Goal: Task Accomplishment & Management: Manage account settings

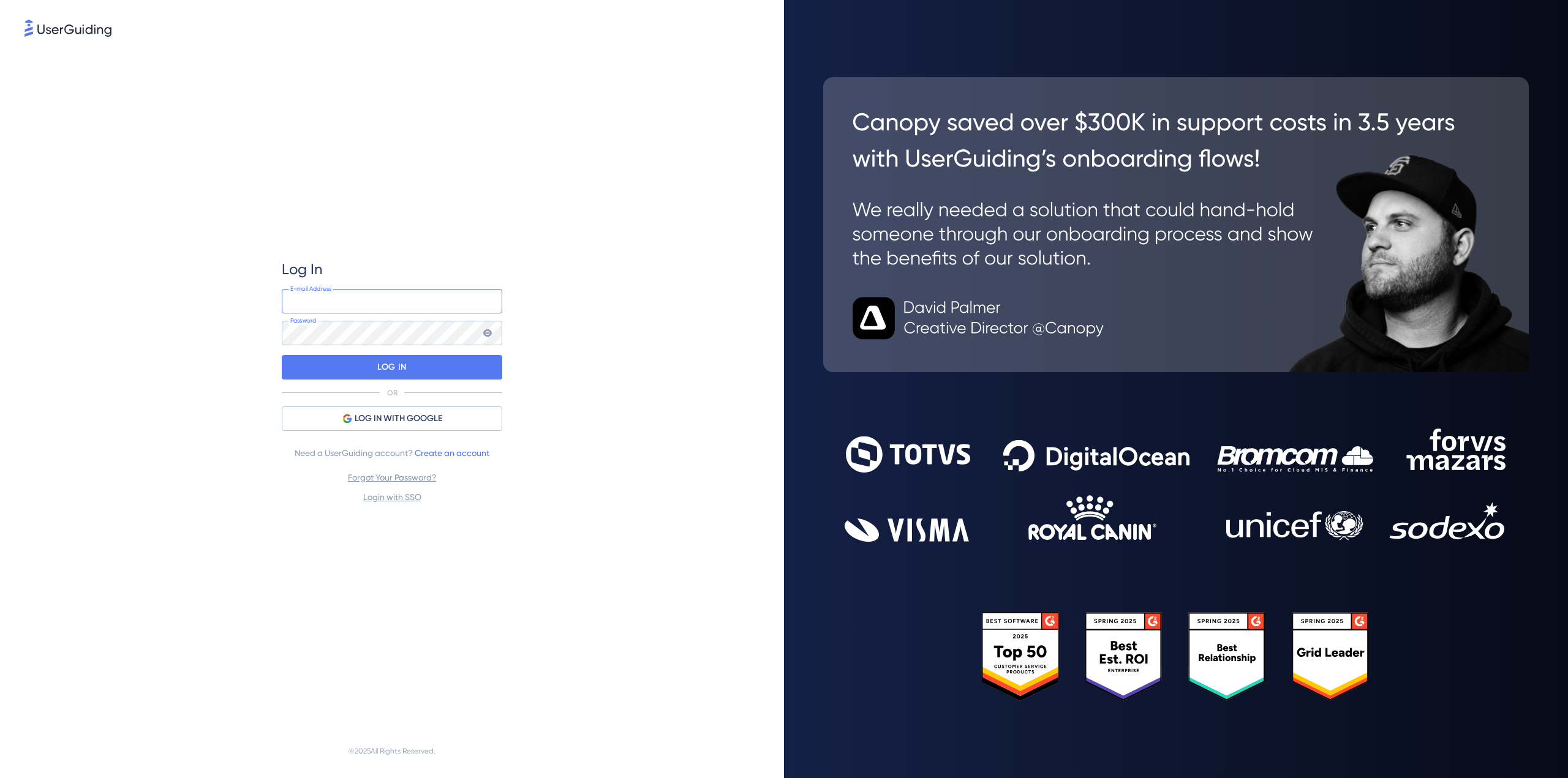
drag, startPoint x: 338, startPoint y: 303, endPoint x: 344, endPoint y: 307, distance: 7.2
click at [339, 303] on input "email" at bounding box center [392, 301] width 221 height 25
paste input "[EMAIL_ADDRESS][DOMAIN_NAME]"
type input "[EMAIL_ADDRESS][DOMAIN_NAME]"
click at [388, 376] on p "LOG IN" at bounding box center [392, 367] width 29 height 19
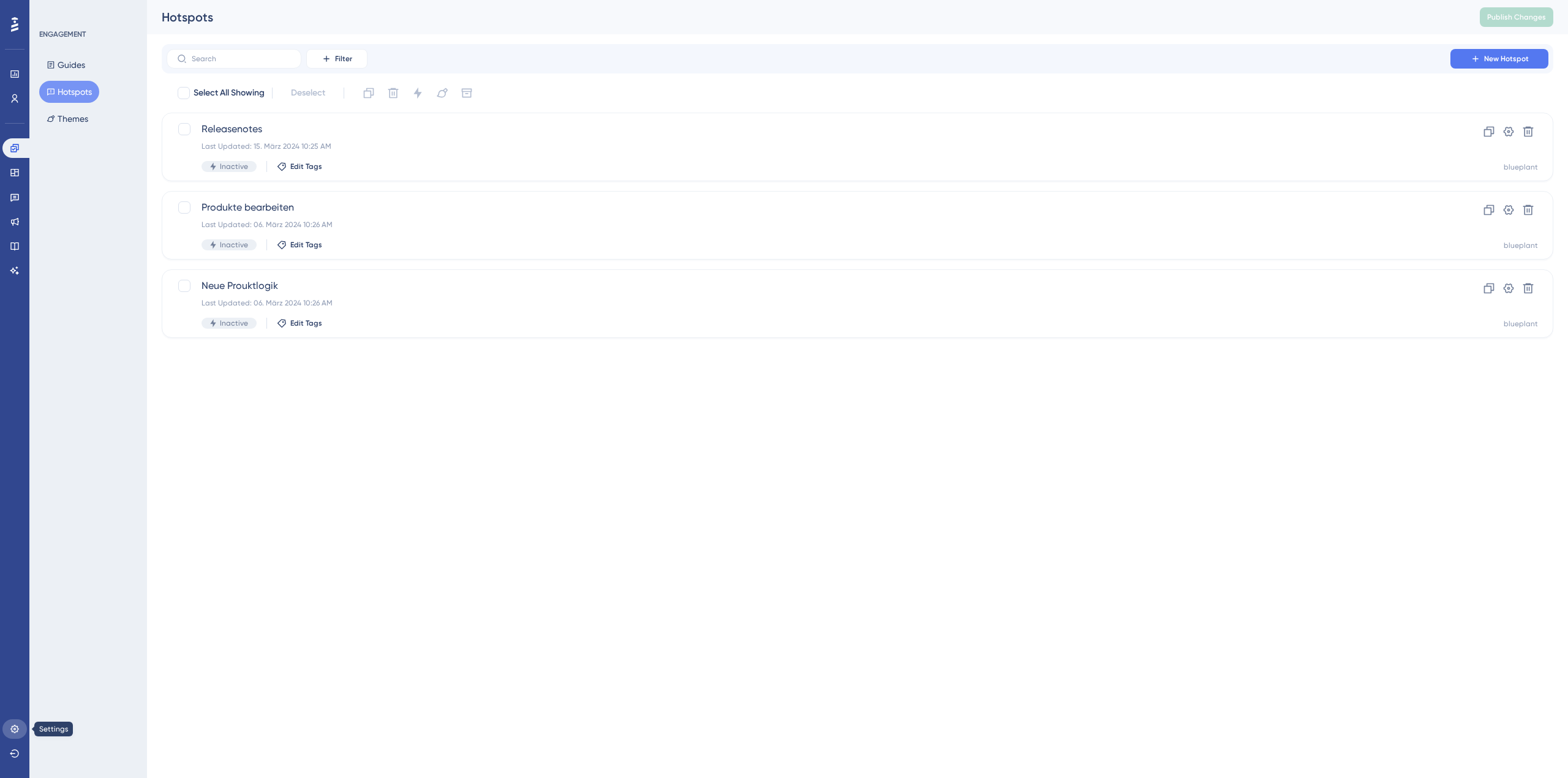
click at [22, 731] on link at bounding box center [14, 729] width 25 height 19
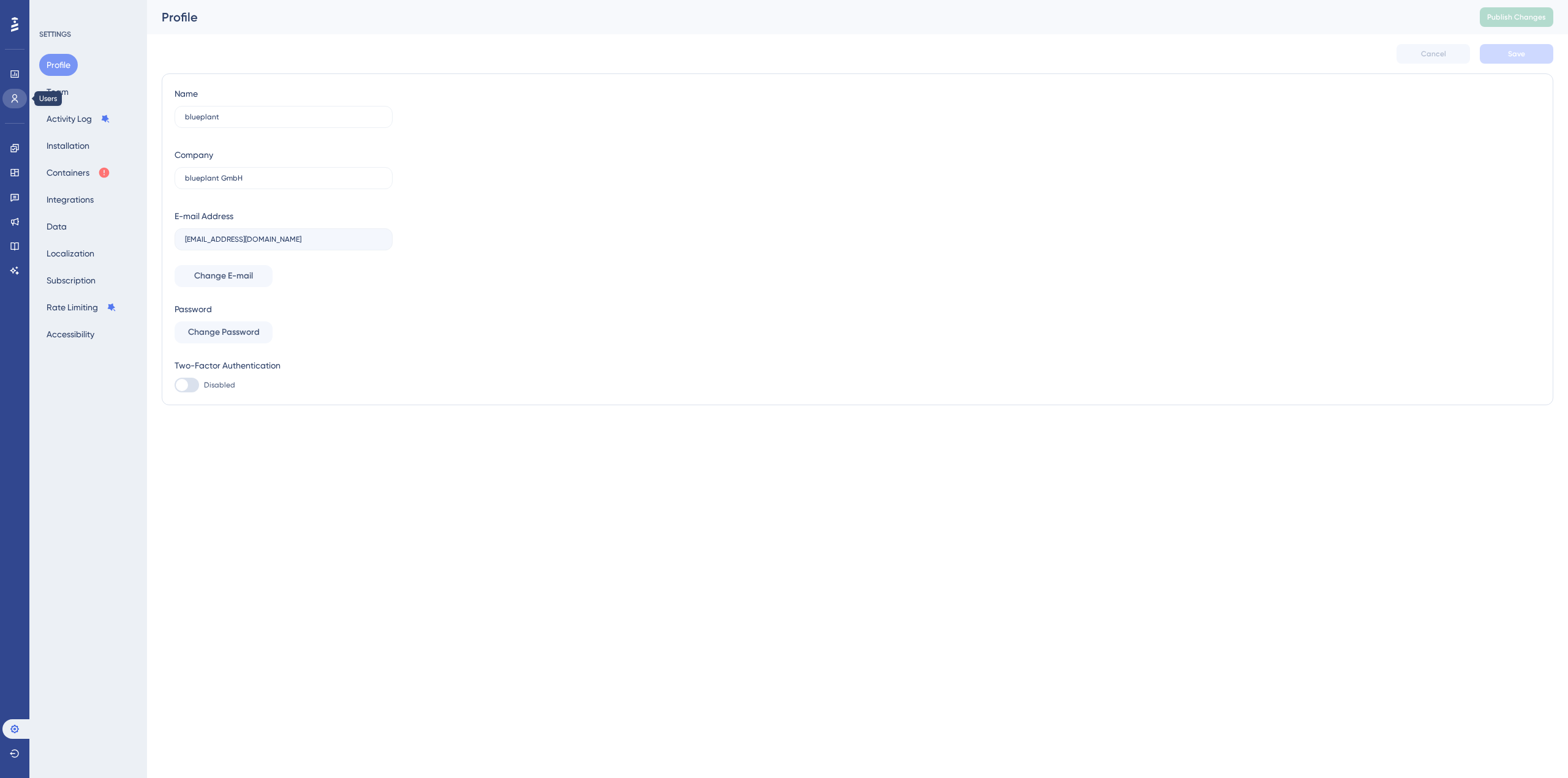
click at [18, 100] on icon at bounding box center [15, 99] width 10 height 10
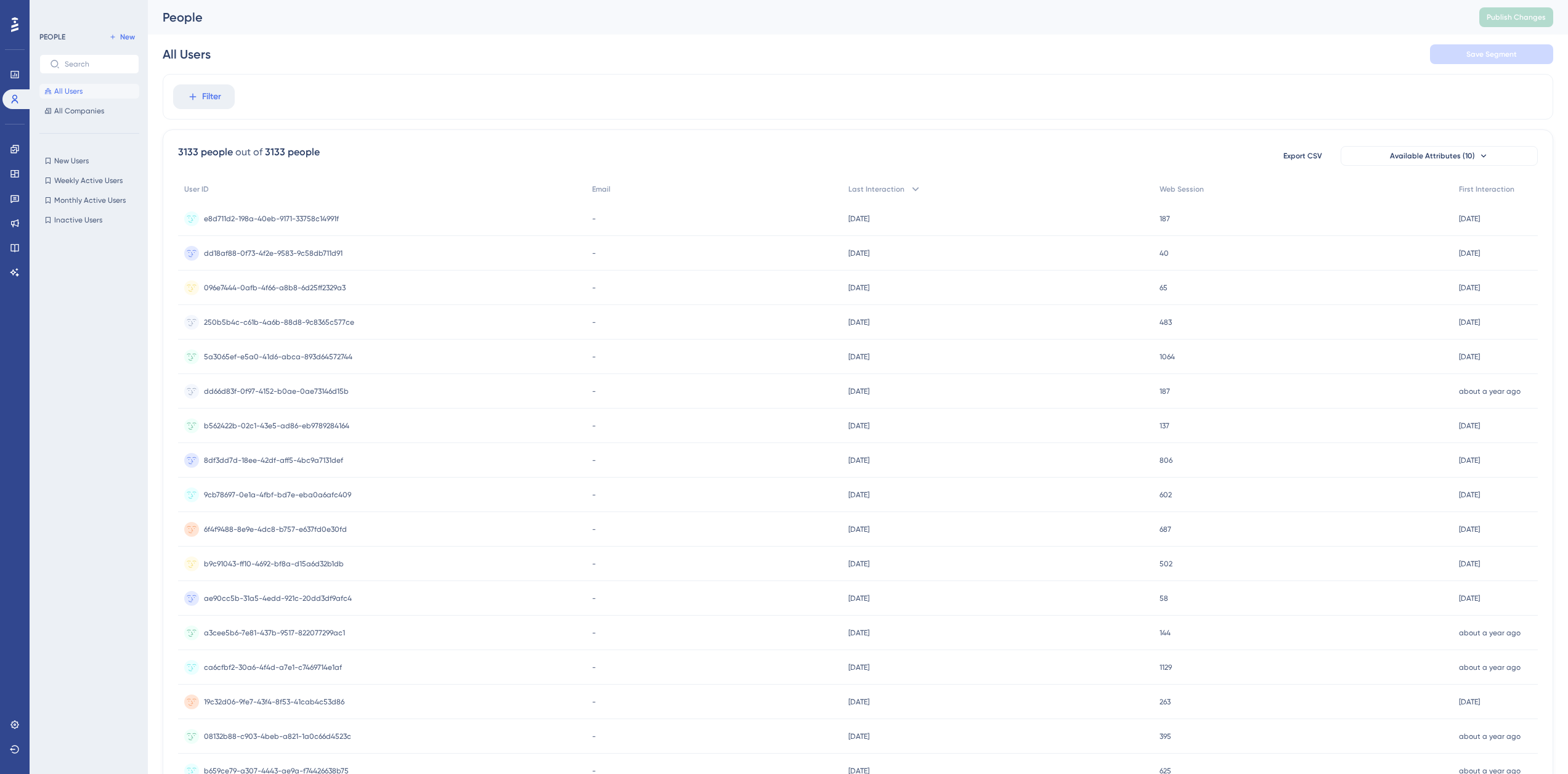
click at [11, 26] on icon at bounding box center [15, 25] width 7 height 16
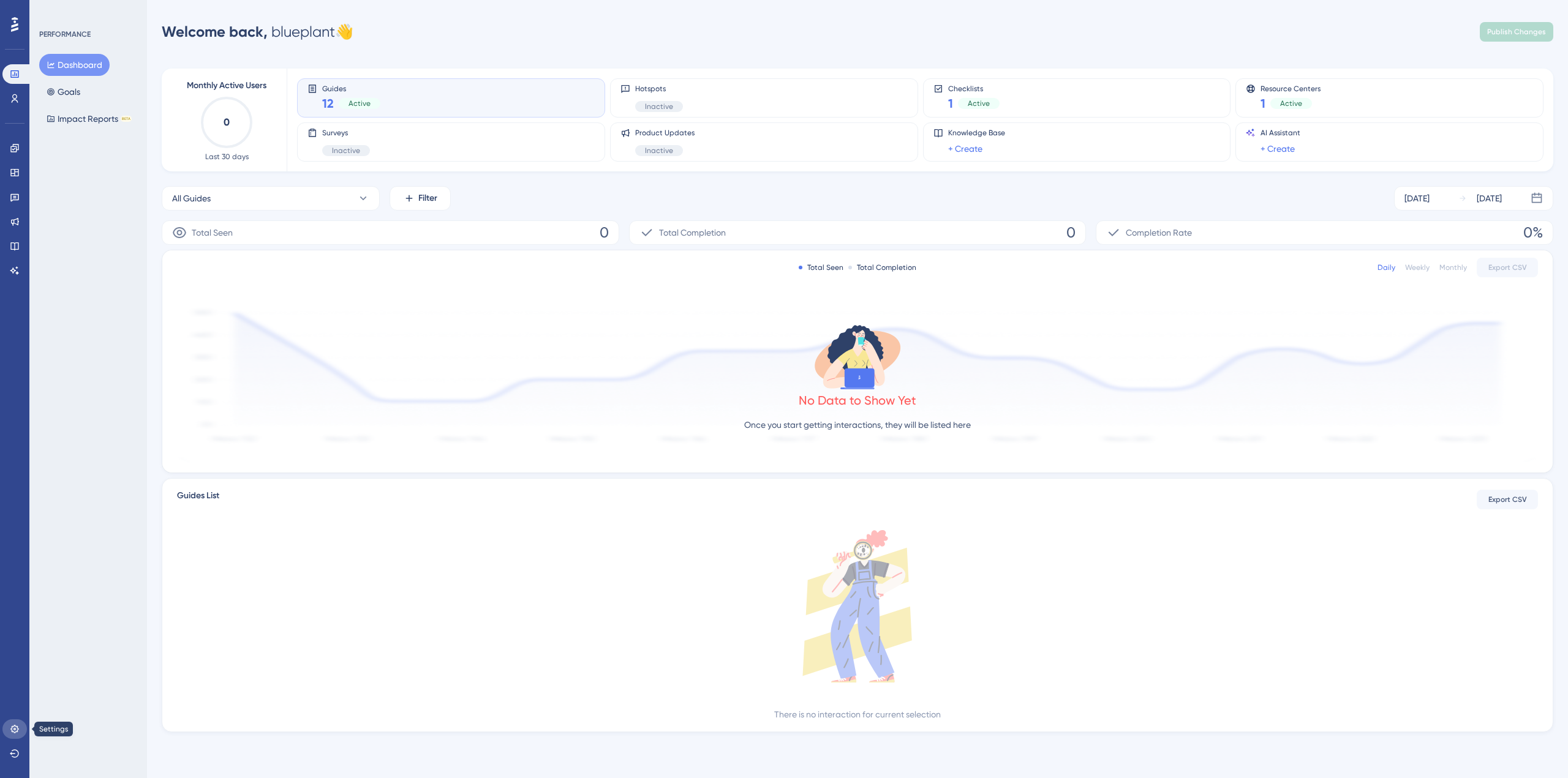
click at [18, 727] on icon at bounding box center [14, 728] width 8 height 8
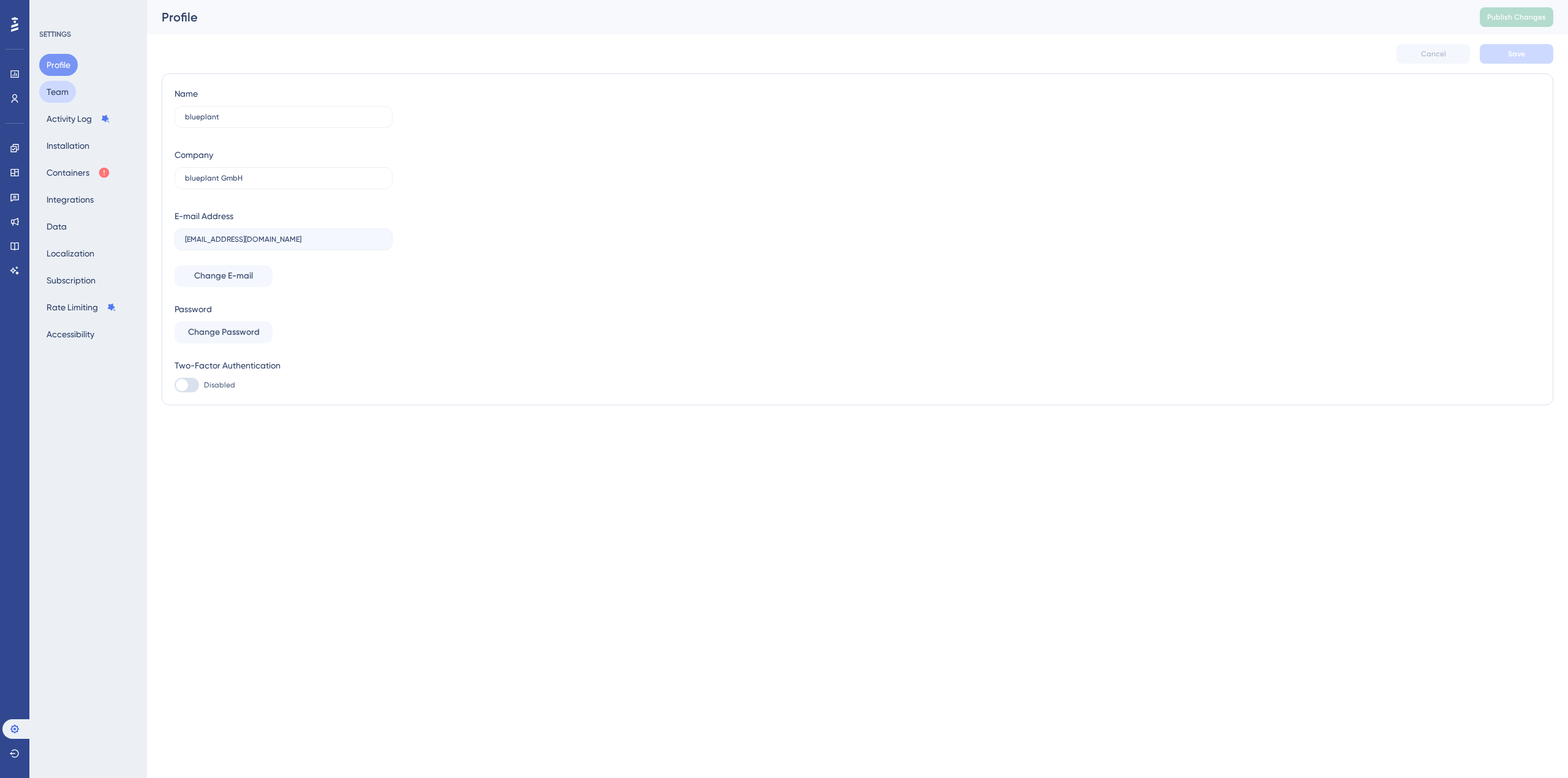
click at [63, 88] on button "Team" at bounding box center [57, 92] width 37 height 22
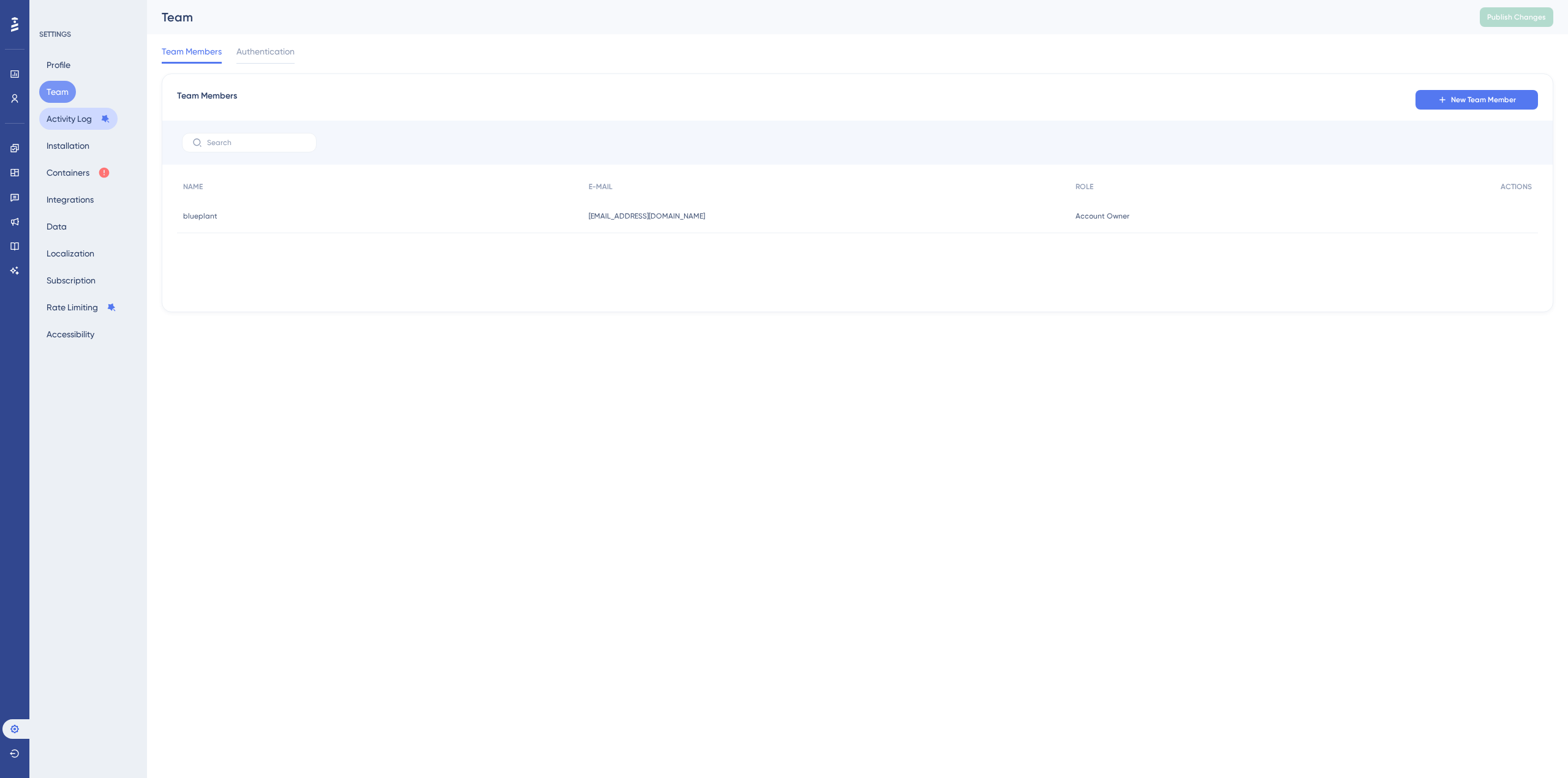
click at [61, 117] on button "Activity Log" at bounding box center [78, 118] width 79 height 22
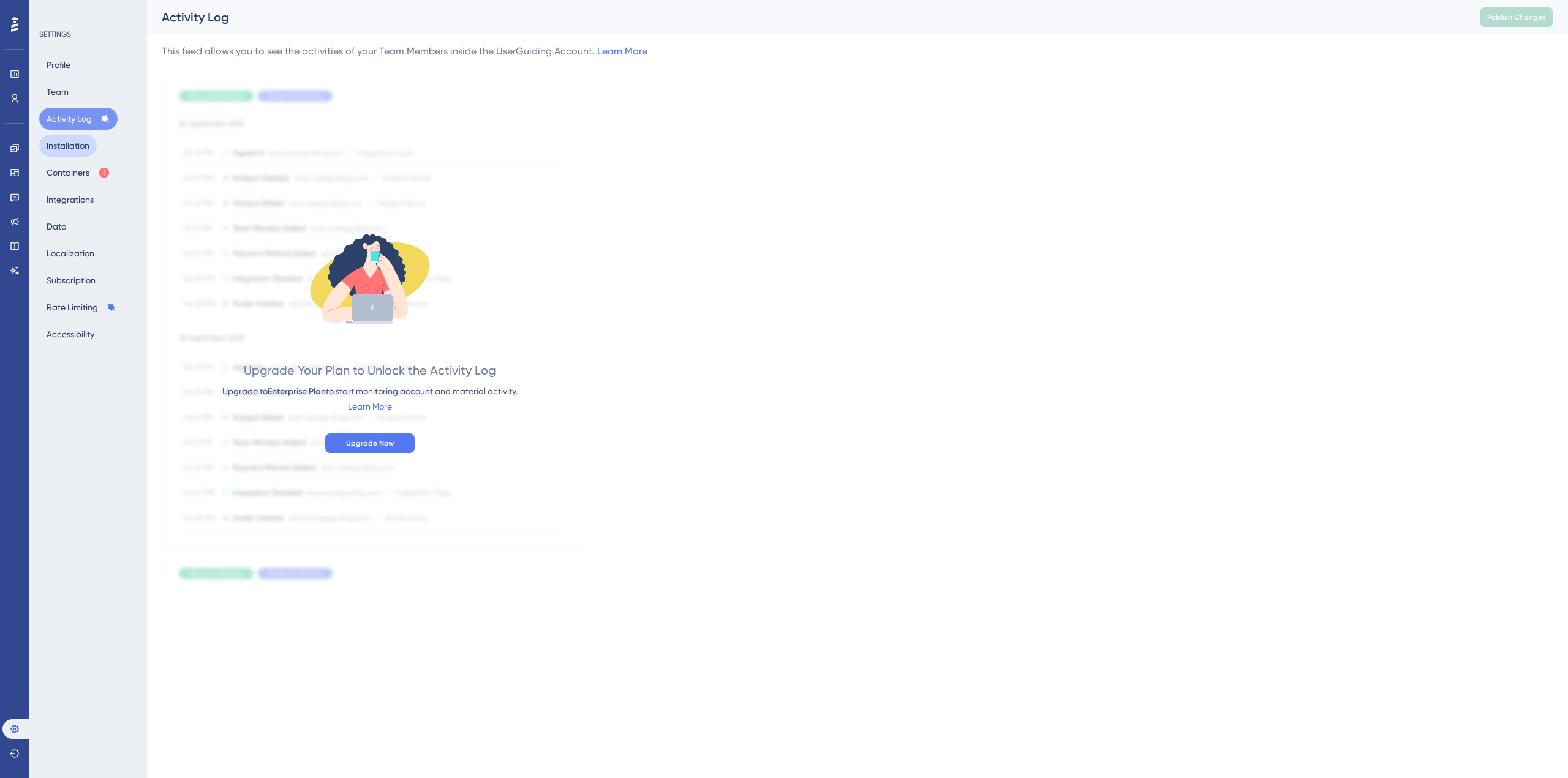
click at [58, 144] on button "Installation" at bounding box center [68, 146] width 58 height 22
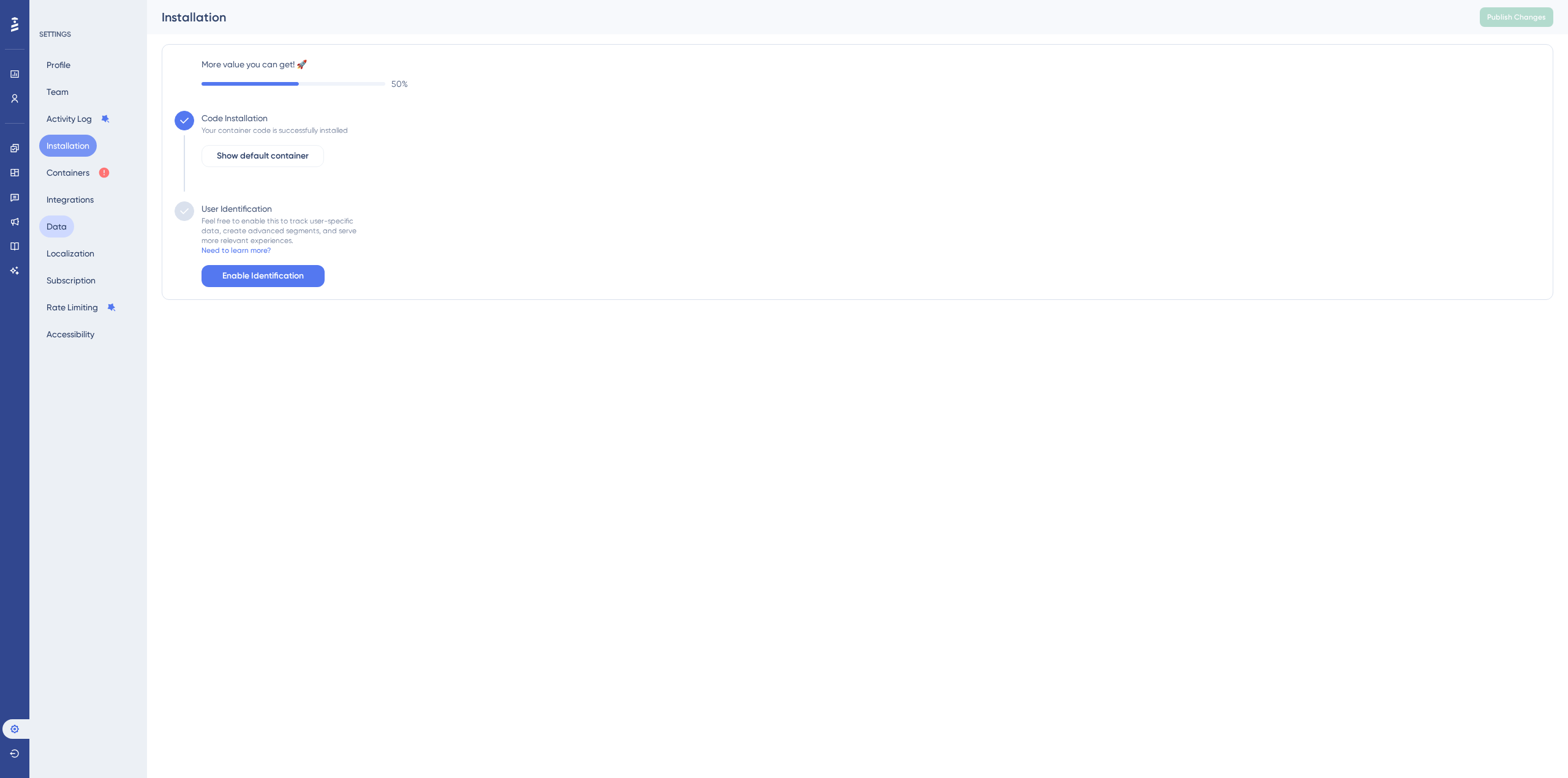
click at [62, 231] on button "Data" at bounding box center [56, 226] width 35 height 22
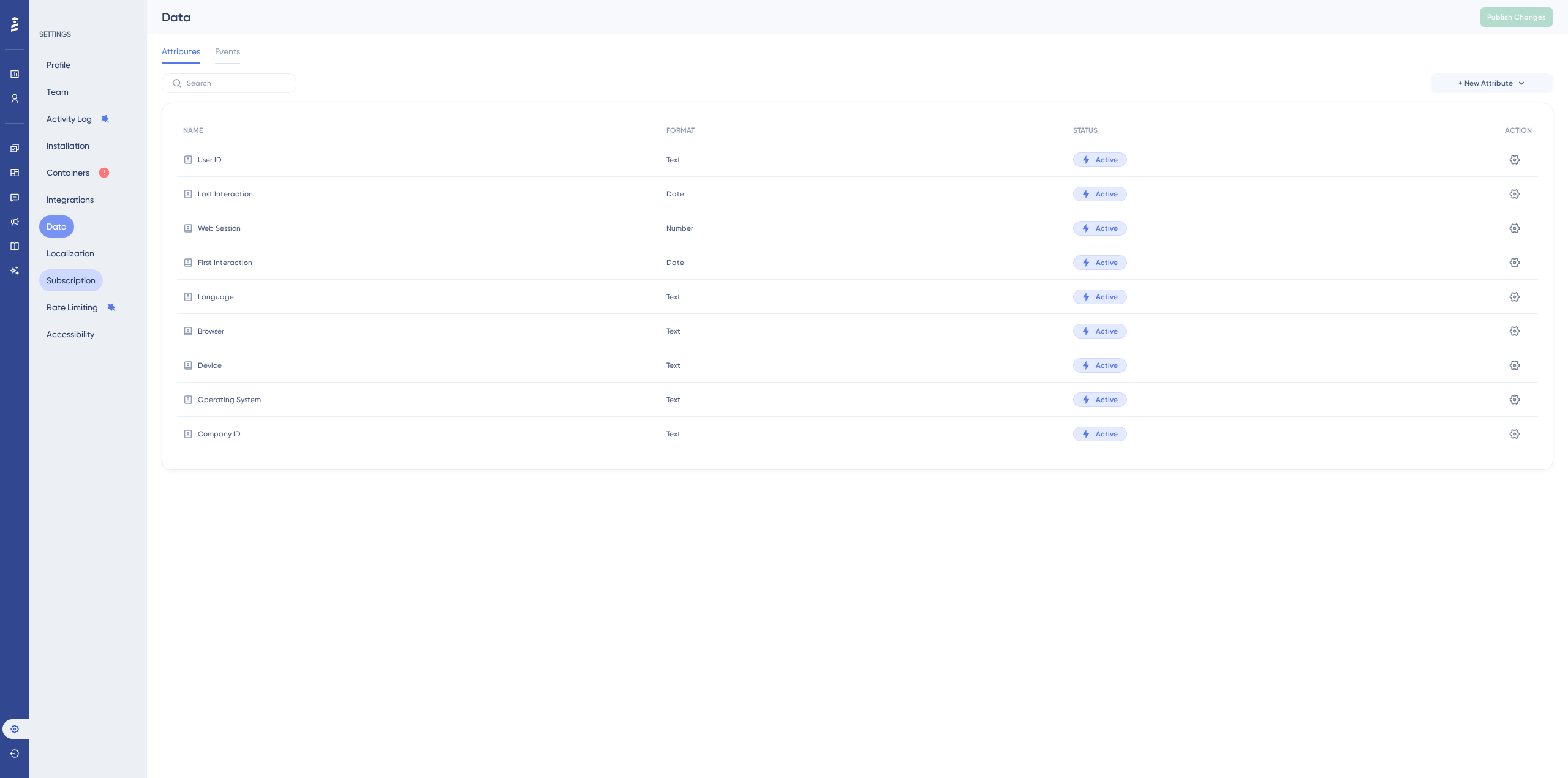
click at [66, 278] on button "Subscription" at bounding box center [71, 280] width 63 height 22
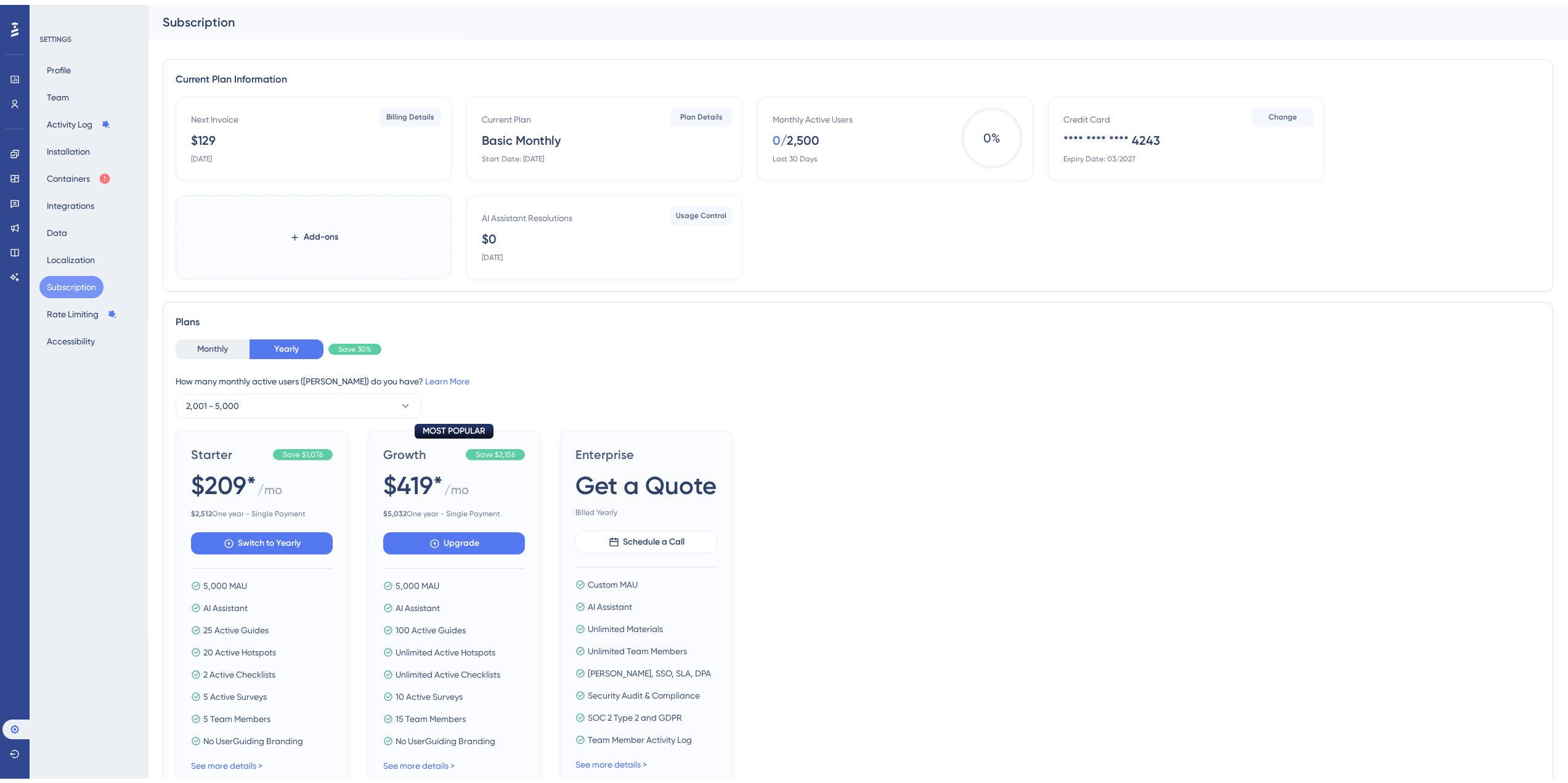
scroll to position [165, 0]
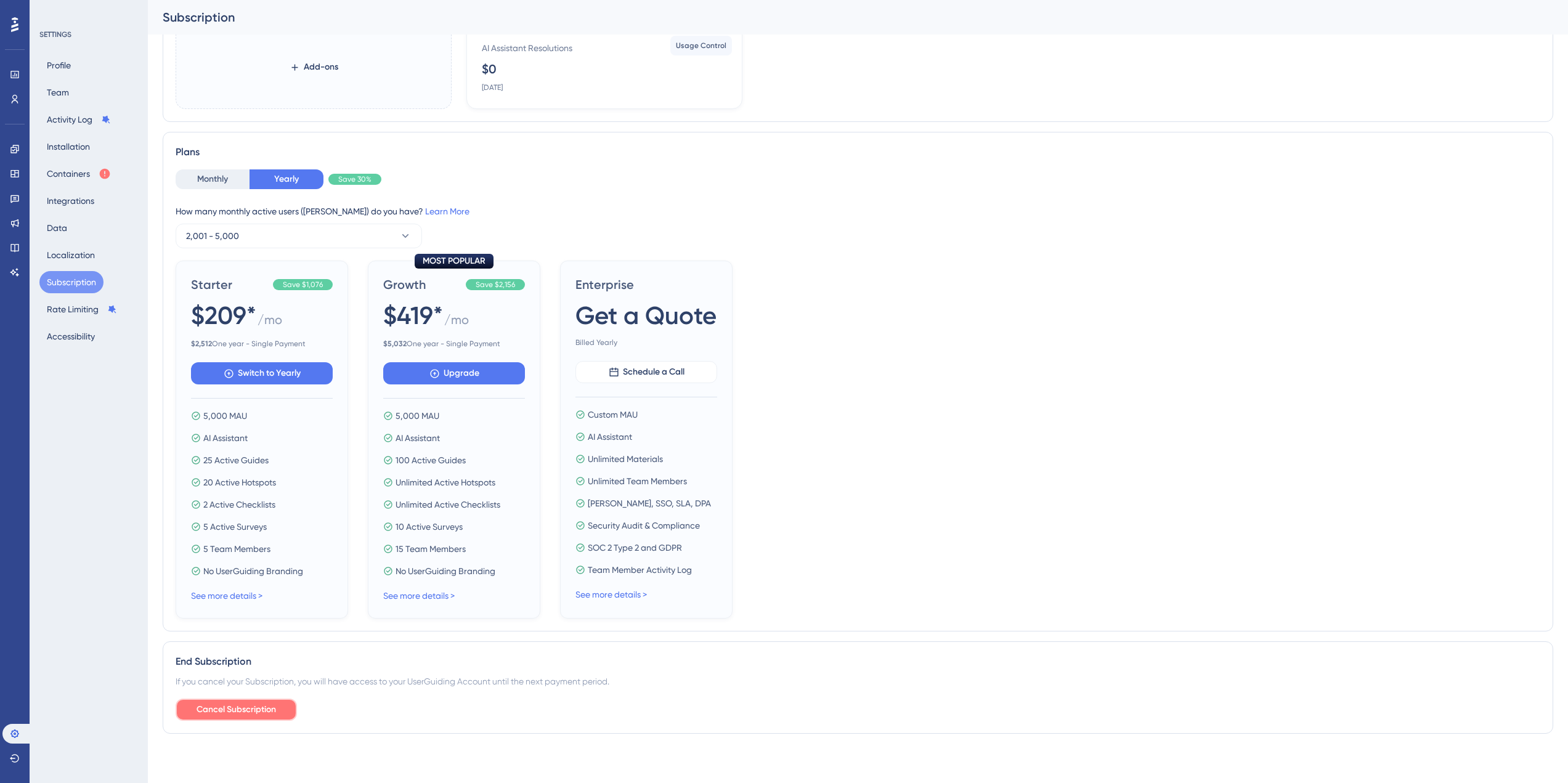
click at [251, 707] on span "Cancel Subscription" at bounding box center [237, 710] width 80 height 15
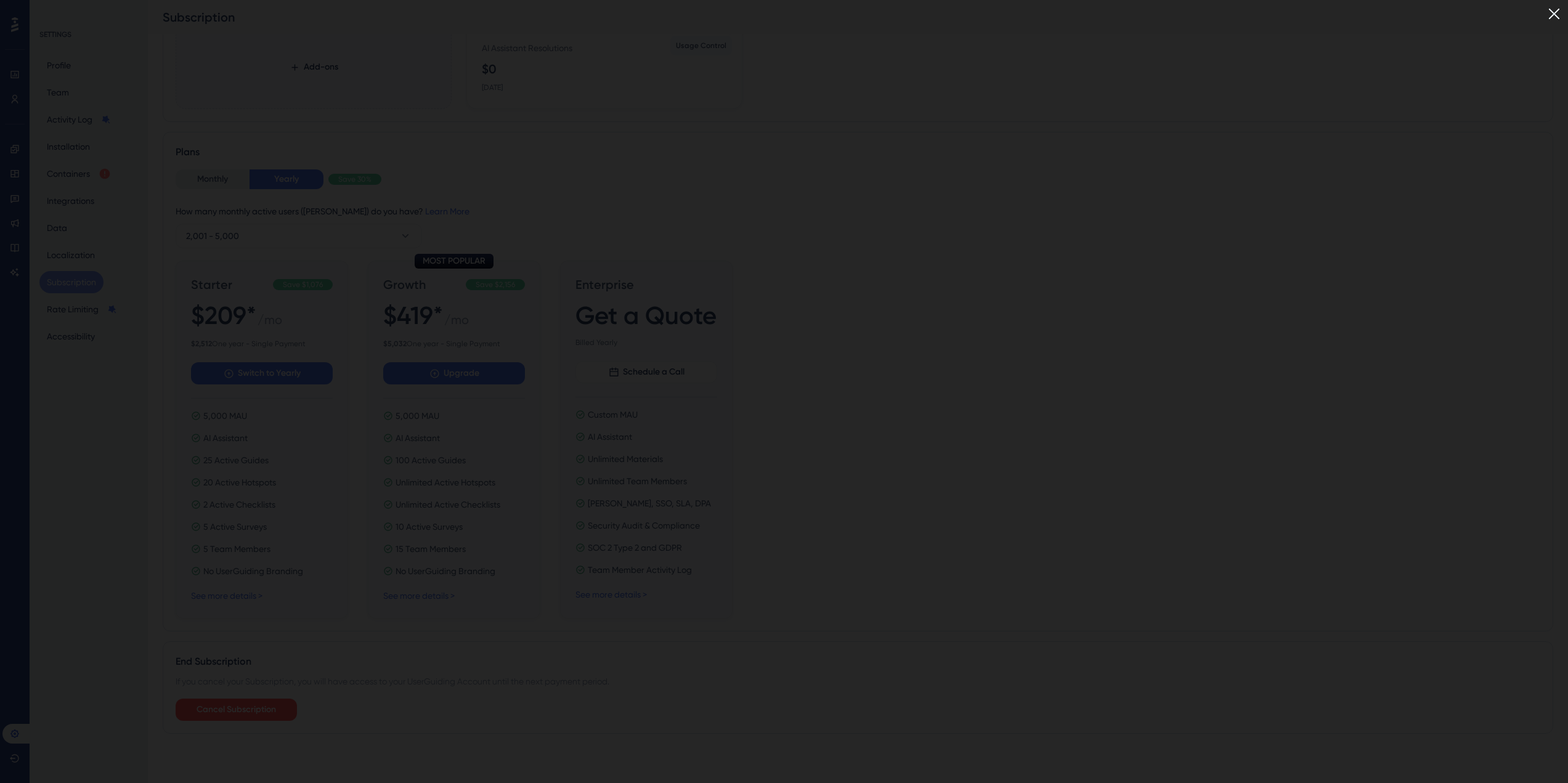
click at [1563, 8] on img at bounding box center [1554, 14] width 20 height 20
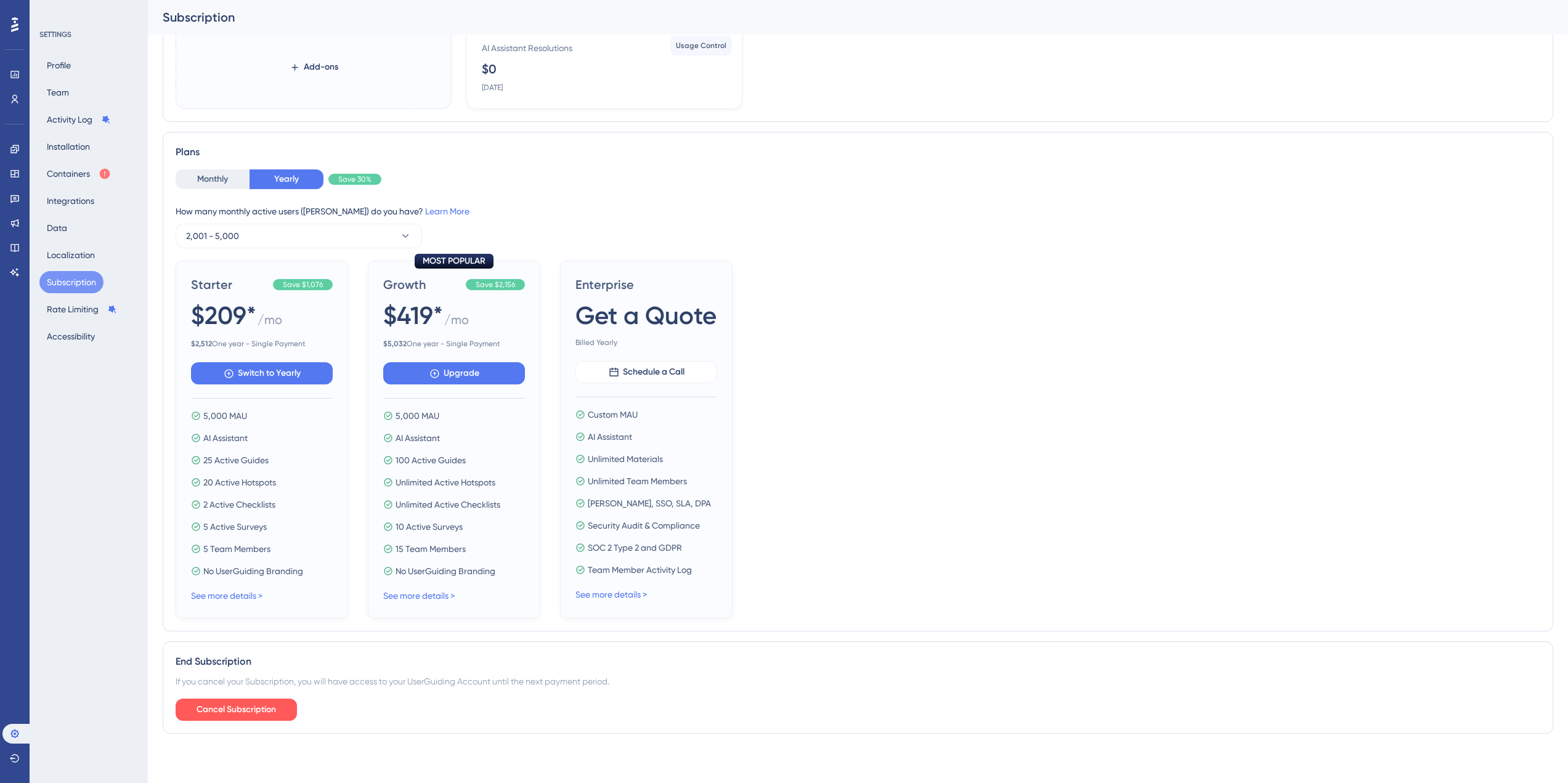
click at [216, 735] on div "Current Plan Information Next Invoice $129 [DATE] Billing Details Current Plan …" at bounding box center [858, 316] width 1391 height 855
click at [229, 710] on span "Cancel Subscription" at bounding box center [237, 710] width 80 height 15
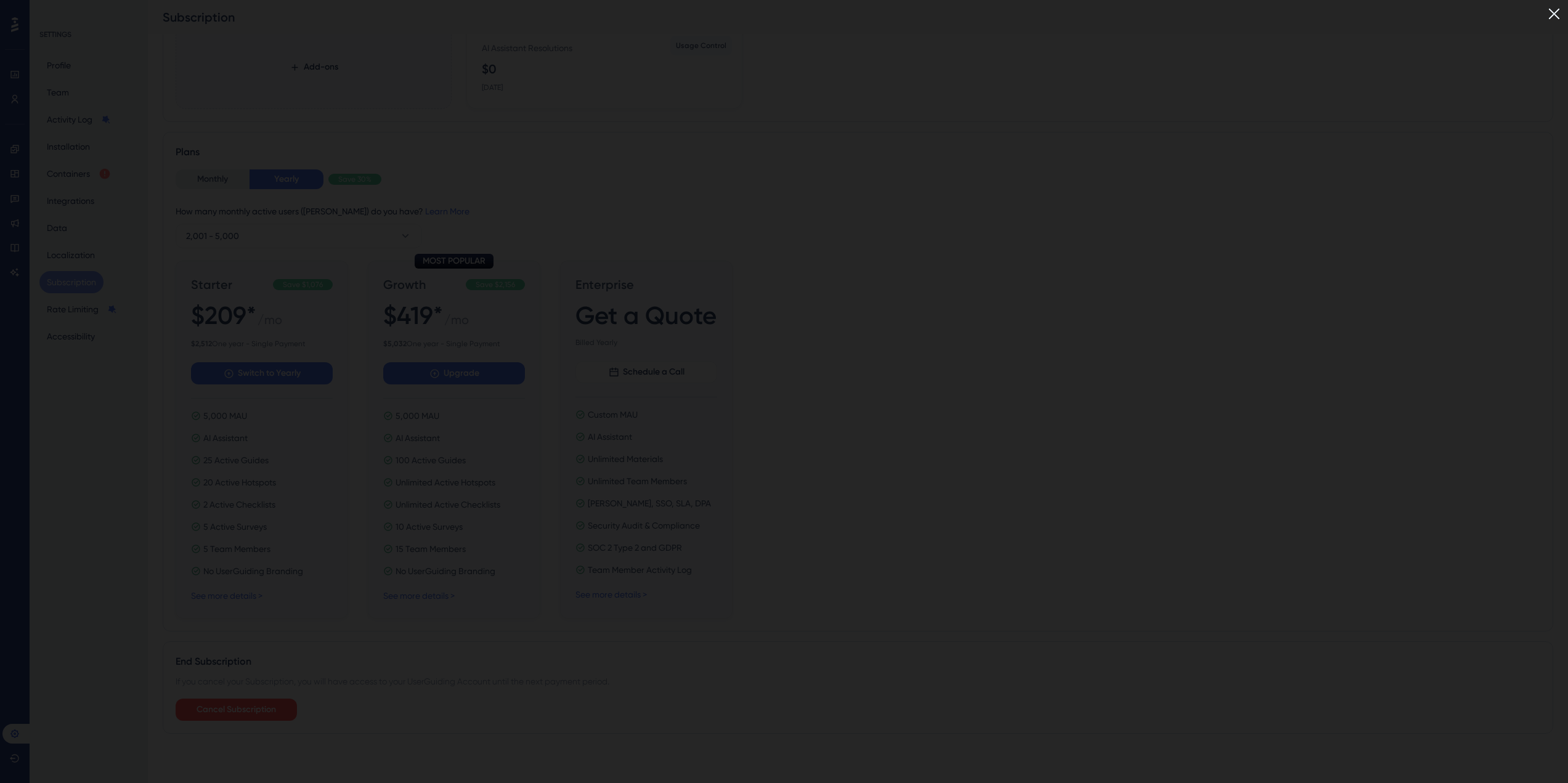
click at [1561, 12] on img at bounding box center [1554, 14] width 20 height 20
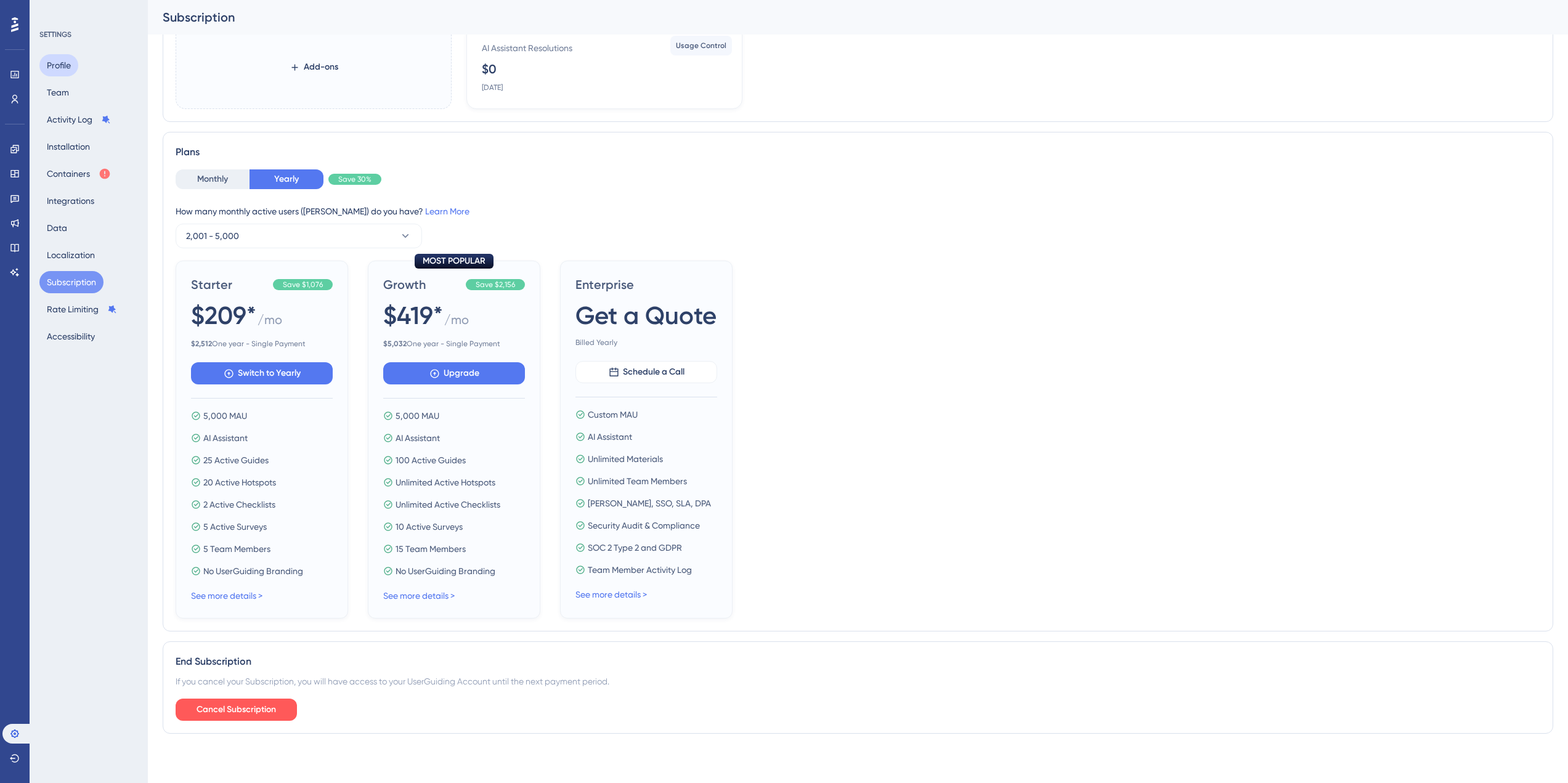
click at [63, 72] on button "Profile" at bounding box center [58, 65] width 38 height 22
